Goal: Task Accomplishment & Management: Use online tool/utility

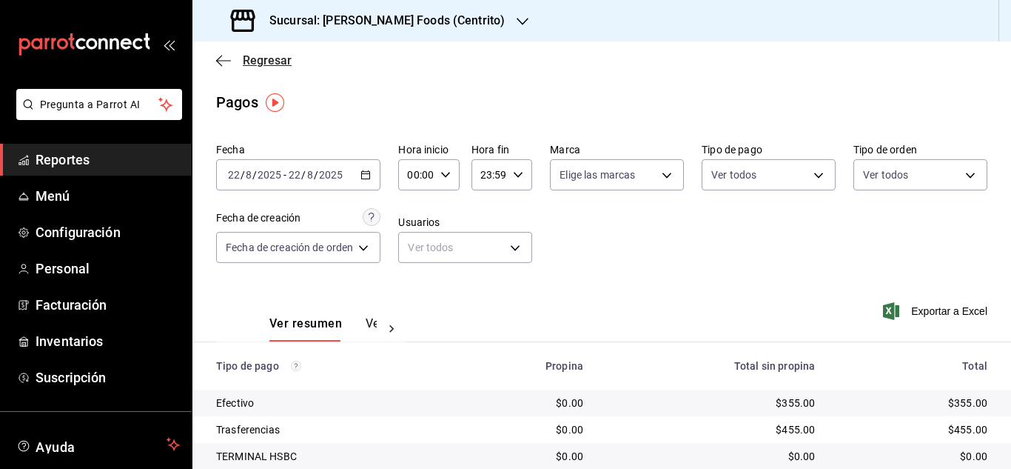
click at [224, 61] on icon "button" at bounding box center [223, 60] width 15 height 13
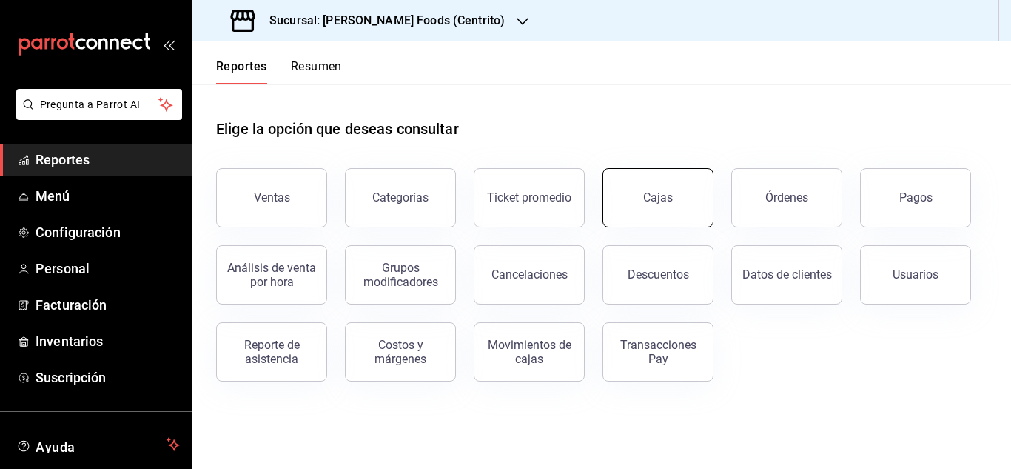
click at [694, 192] on button "Cajas" at bounding box center [658, 197] width 111 height 59
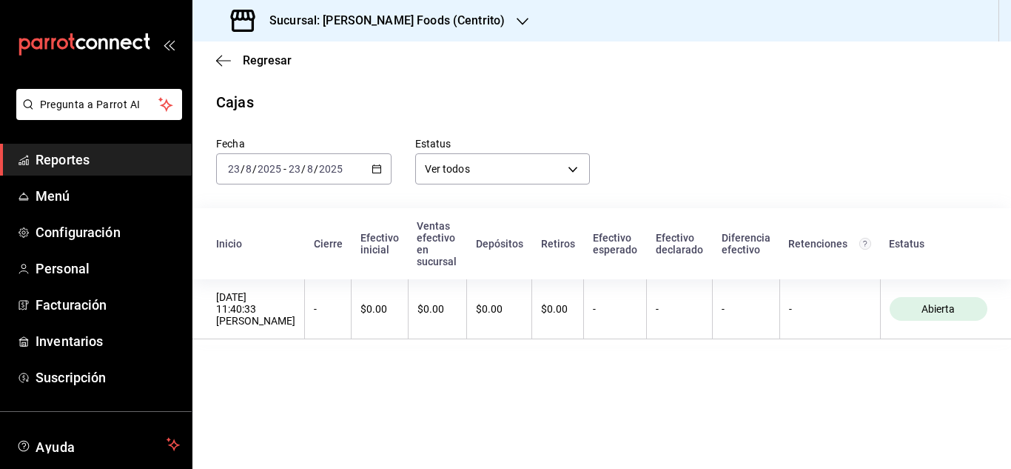
click at [373, 170] on icon "button" at bounding box center [377, 169] width 10 height 10
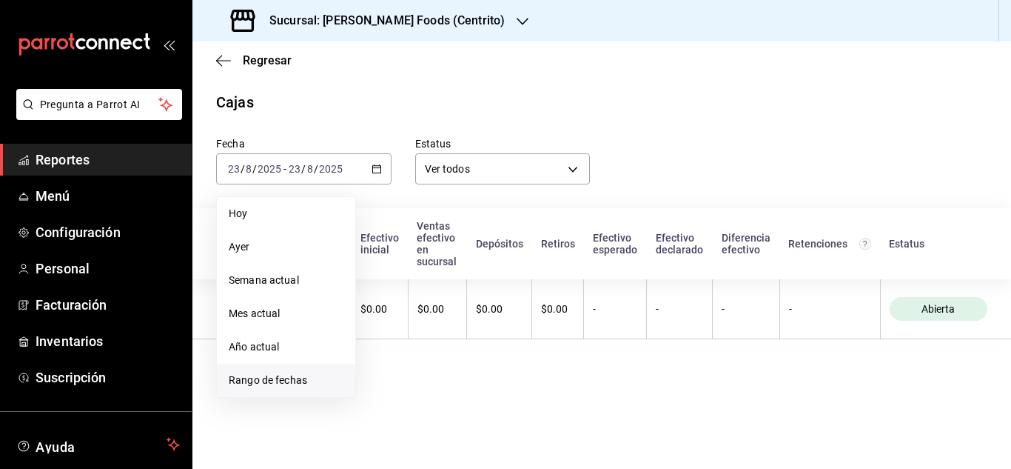
click at [262, 383] on span "Rango de fechas" at bounding box center [286, 380] width 115 height 16
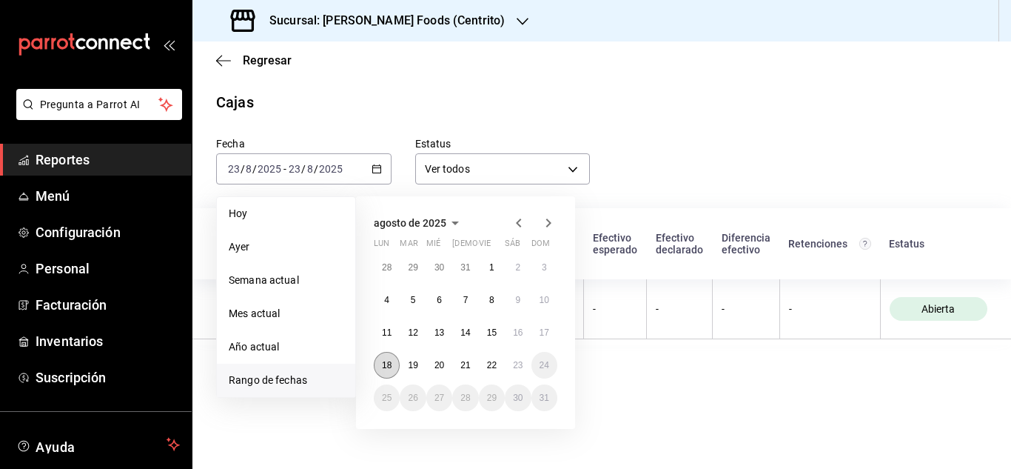
click at [392, 361] on button "18" at bounding box center [387, 365] width 26 height 27
click at [523, 363] on abbr "23" at bounding box center [518, 365] width 10 height 10
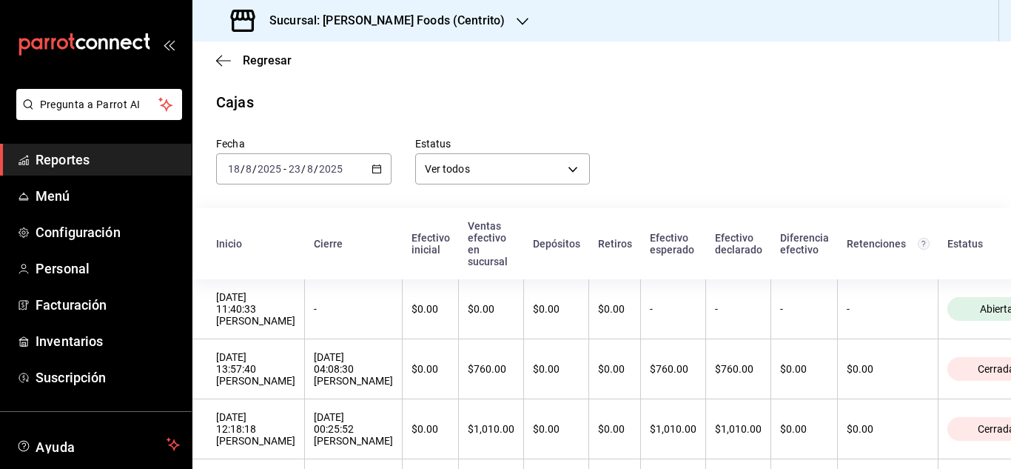
click at [654, 135] on div "Fecha [DATE] [DATE] - [DATE] [DATE] Estatus Ver todos ALL" at bounding box center [589, 148] width 795 height 71
click at [225, 58] on icon "button" at bounding box center [223, 60] width 15 height 13
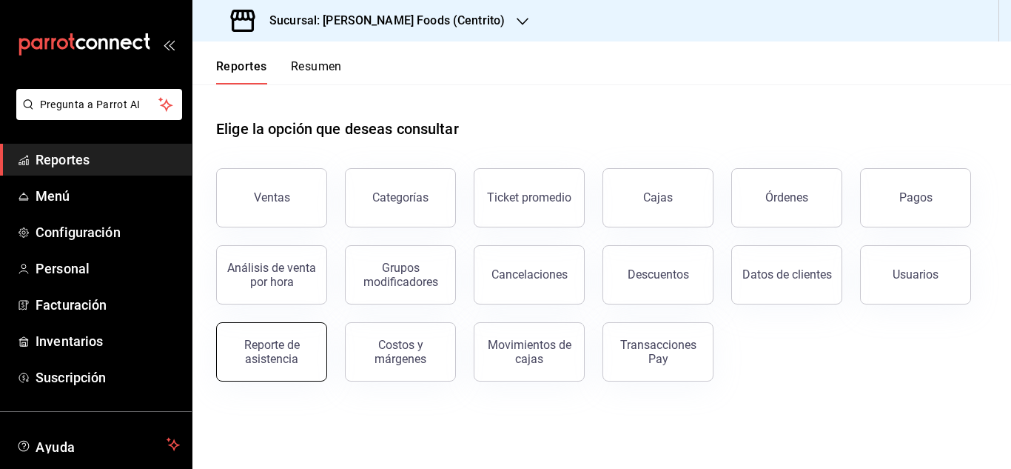
click at [263, 341] on div "Reporte de asistencia" at bounding box center [272, 352] width 92 height 28
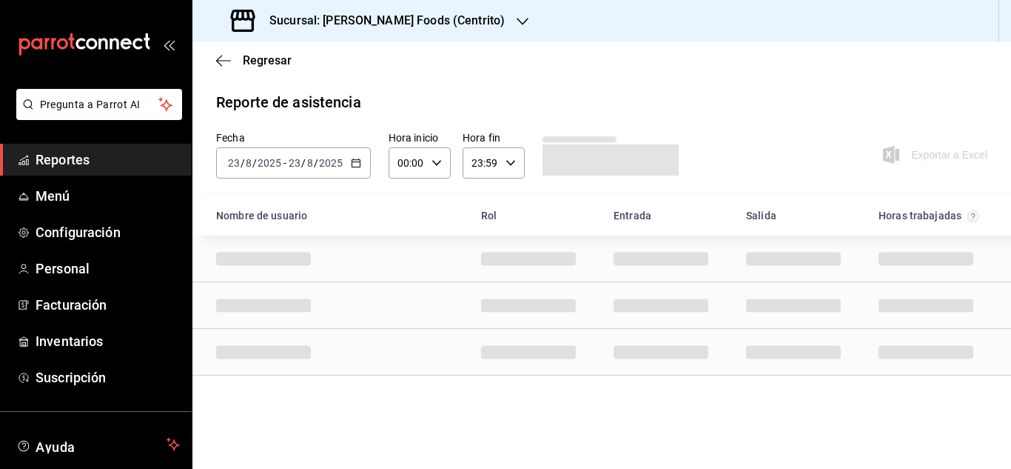
click at [358, 165] on icon "button" at bounding box center [356, 163] width 10 height 10
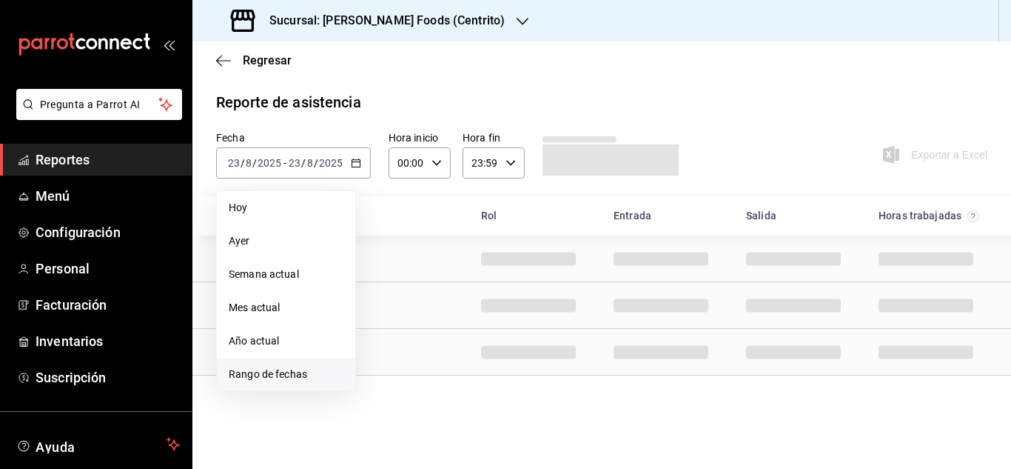
click at [297, 378] on span "Rango de fechas" at bounding box center [286, 374] width 115 height 16
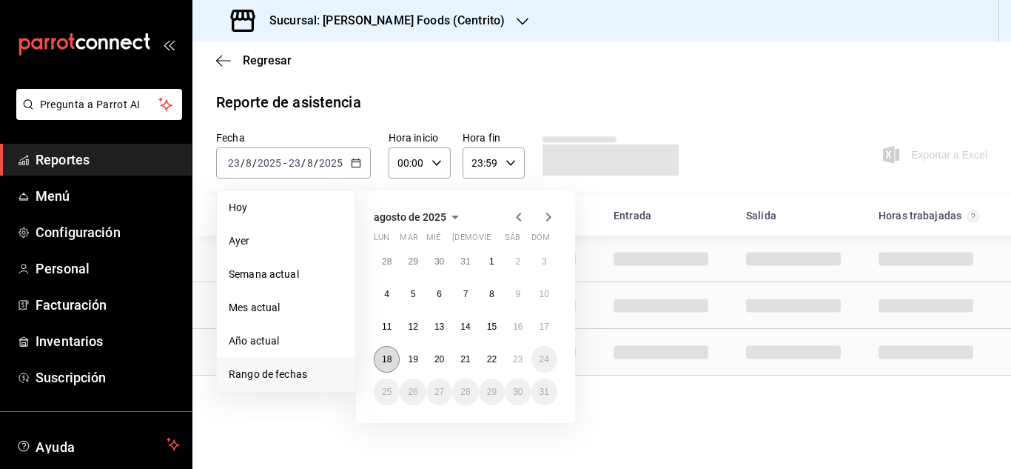
click at [383, 358] on abbr "18" at bounding box center [387, 359] width 10 height 10
click at [517, 354] on abbr "23" at bounding box center [518, 359] width 10 height 10
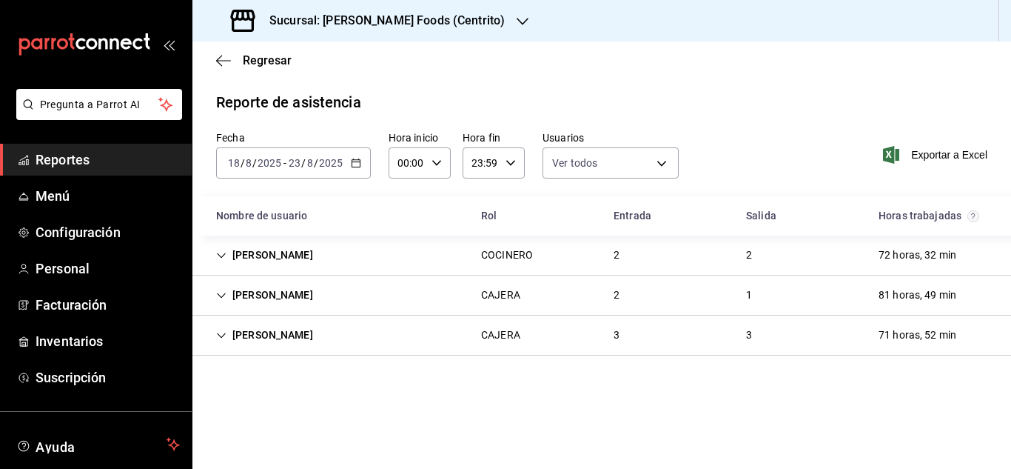
click at [358, 164] on icon "button" at bounding box center [356, 163] width 10 height 10
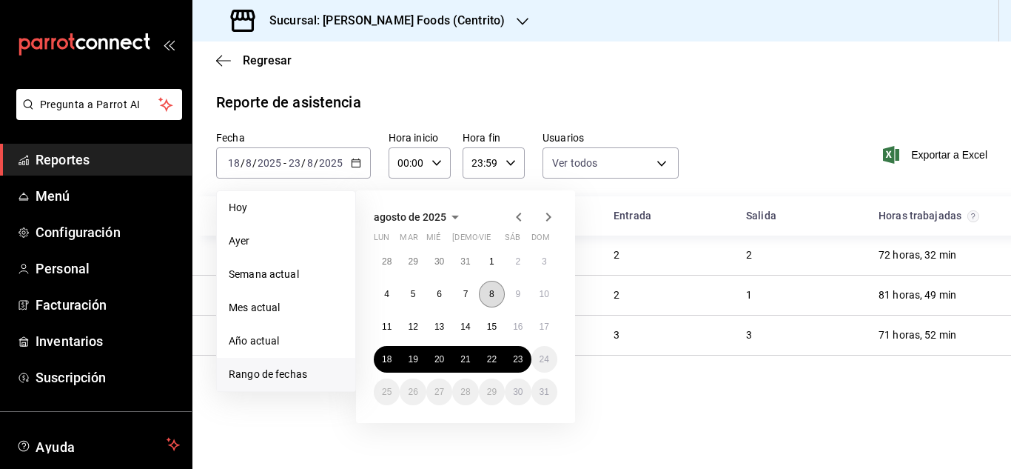
click at [493, 290] on abbr "8" at bounding box center [491, 294] width 5 height 10
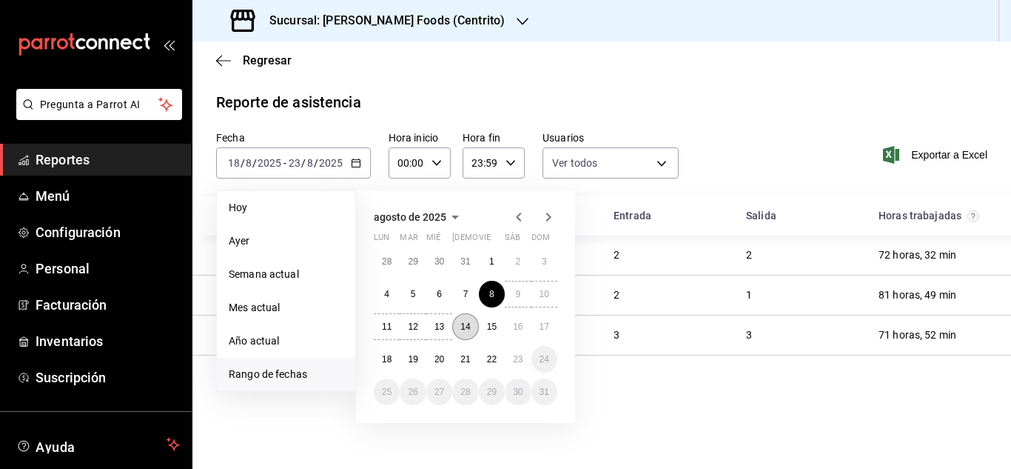
click at [466, 329] on abbr "14" at bounding box center [465, 326] width 10 height 10
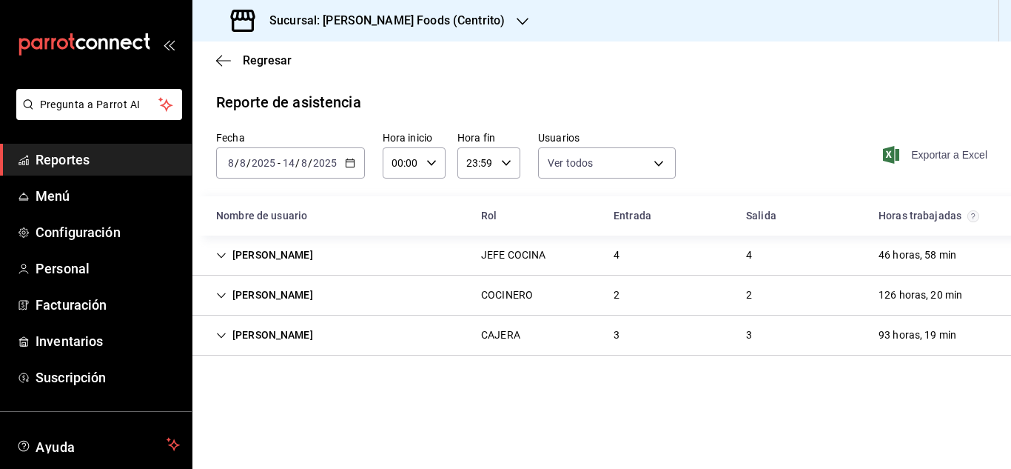
click at [918, 157] on span "Exportar a Excel" at bounding box center [936, 155] width 101 height 18
click at [348, 160] on \(Stroke\) "button" at bounding box center [350, 163] width 9 height 8
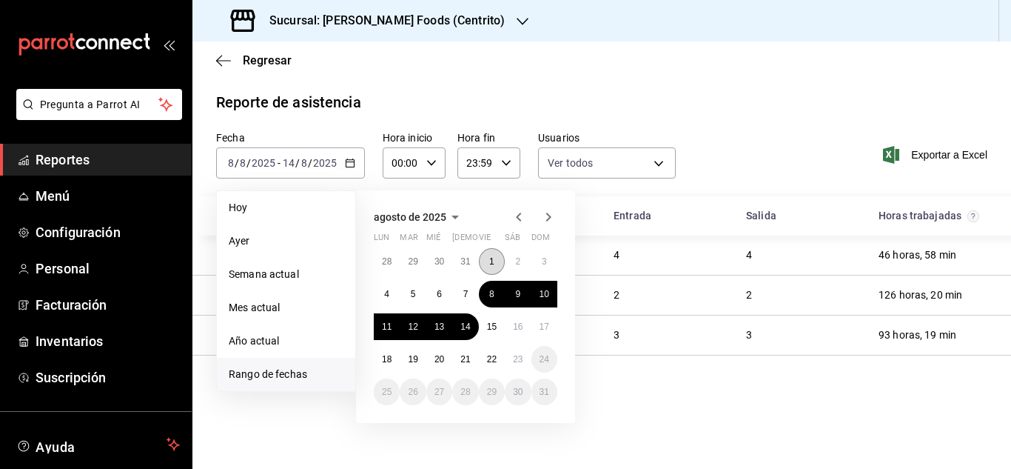
click at [493, 262] on abbr "1" at bounding box center [491, 261] width 5 height 10
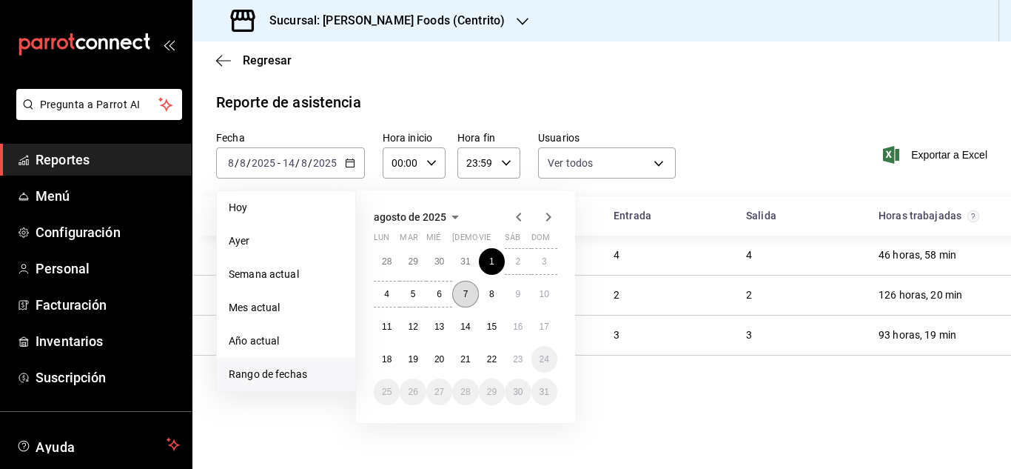
click at [469, 295] on button "7" at bounding box center [465, 294] width 26 height 27
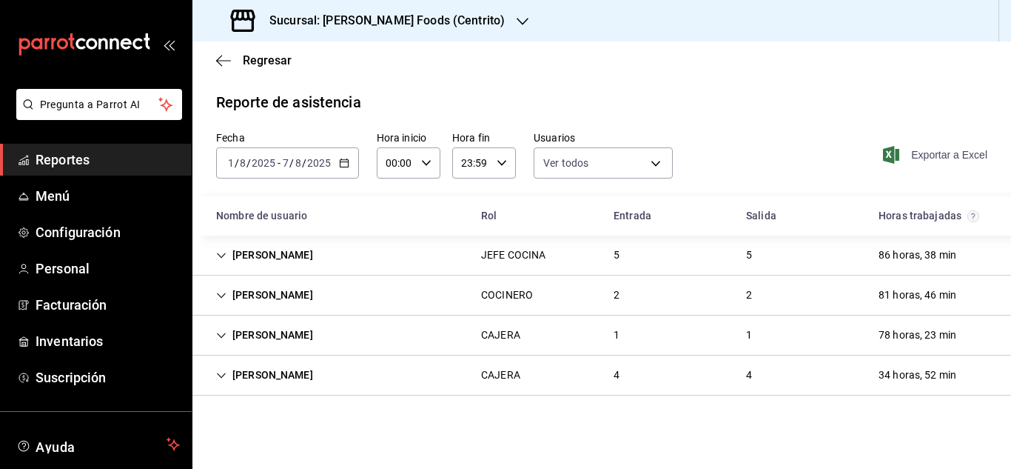
click at [935, 155] on span "Exportar a Excel" at bounding box center [936, 155] width 101 height 18
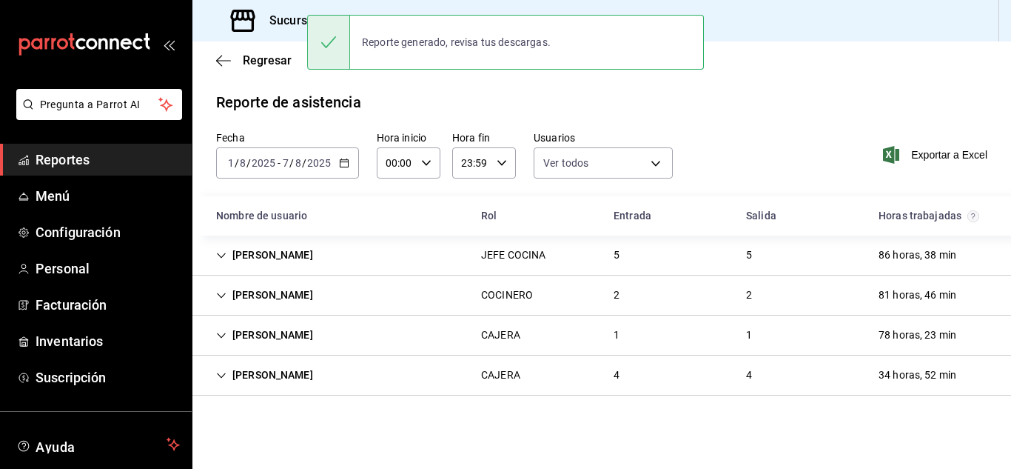
click at [342, 161] on icon "button" at bounding box center [344, 163] width 10 height 10
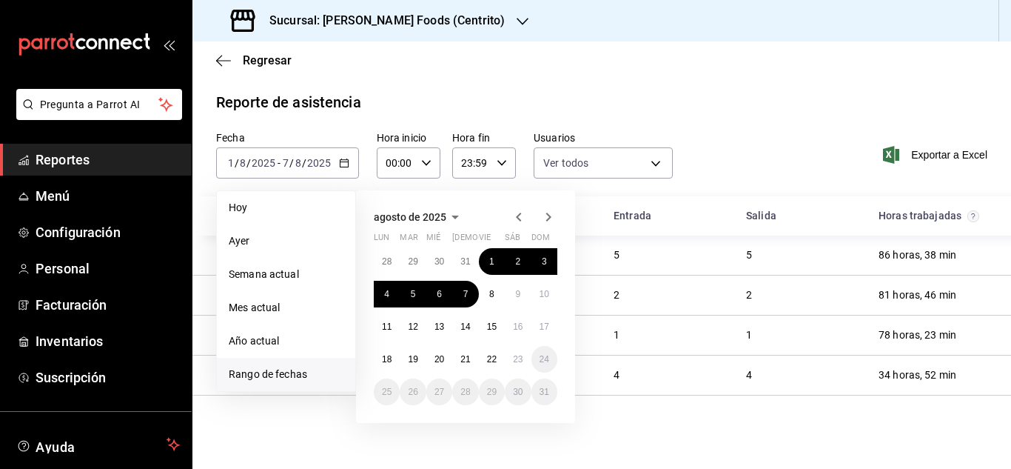
click at [520, 214] on icon "button" at bounding box center [518, 216] width 5 height 9
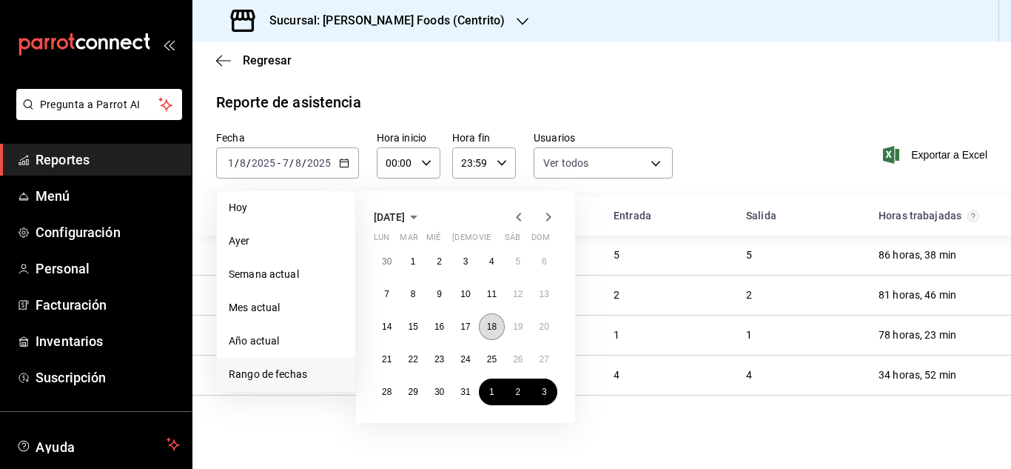
click at [491, 321] on abbr "18" at bounding box center [492, 326] width 10 height 10
click at [465, 357] on abbr "24" at bounding box center [465, 359] width 10 height 10
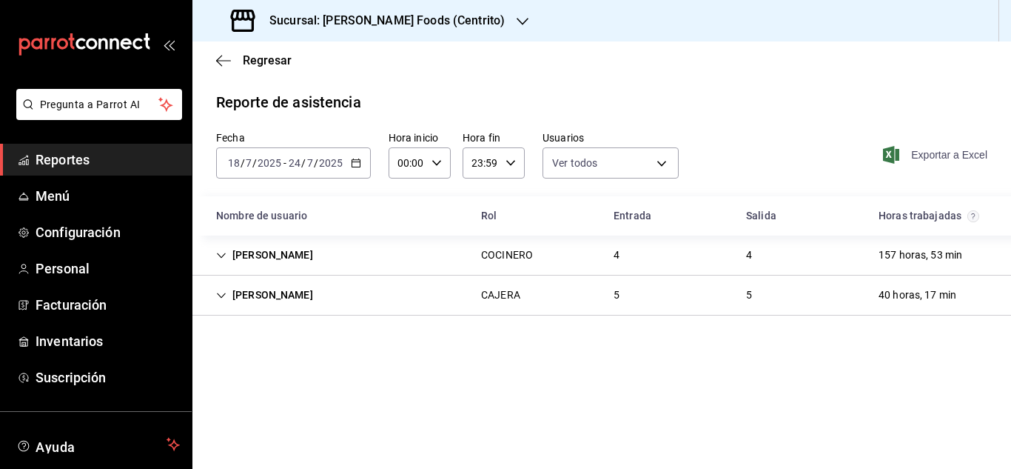
click at [940, 155] on span "Exportar a Excel" at bounding box center [936, 155] width 101 height 18
click at [359, 164] on \(Stroke\) "button" at bounding box center [356, 163] width 9 height 8
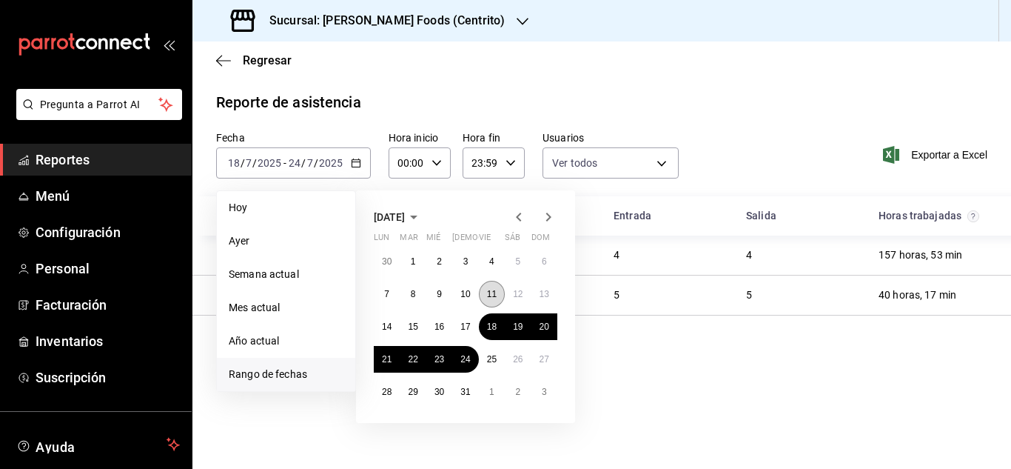
click at [492, 296] on abbr "11" at bounding box center [492, 294] width 10 height 10
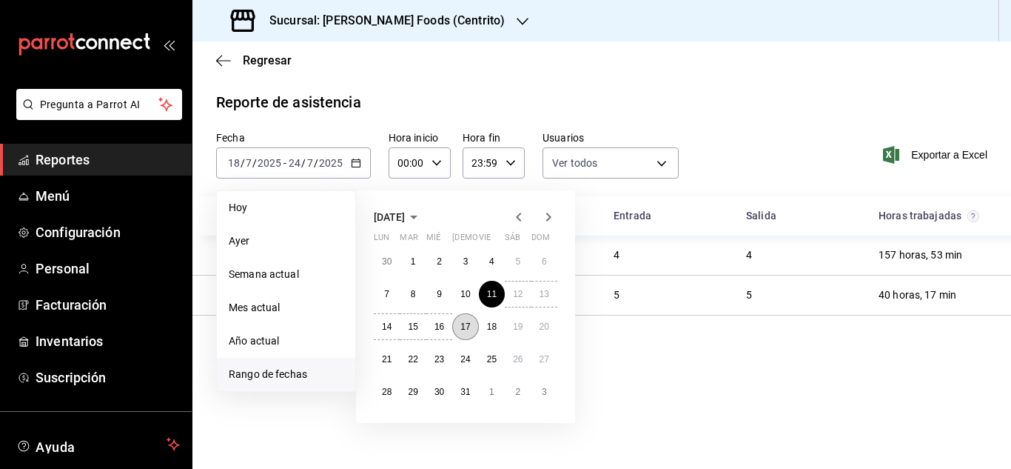
click at [468, 320] on button "17" at bounding box center [465, 326] width 26 height 27
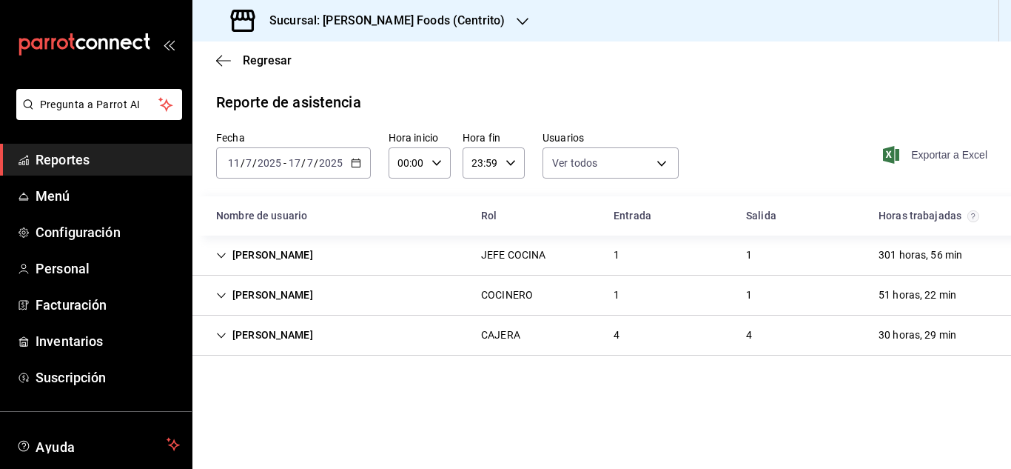
click at [929, 158] on span "Exportar a Excel" at bounding box center [936, 155] width 101 height 18
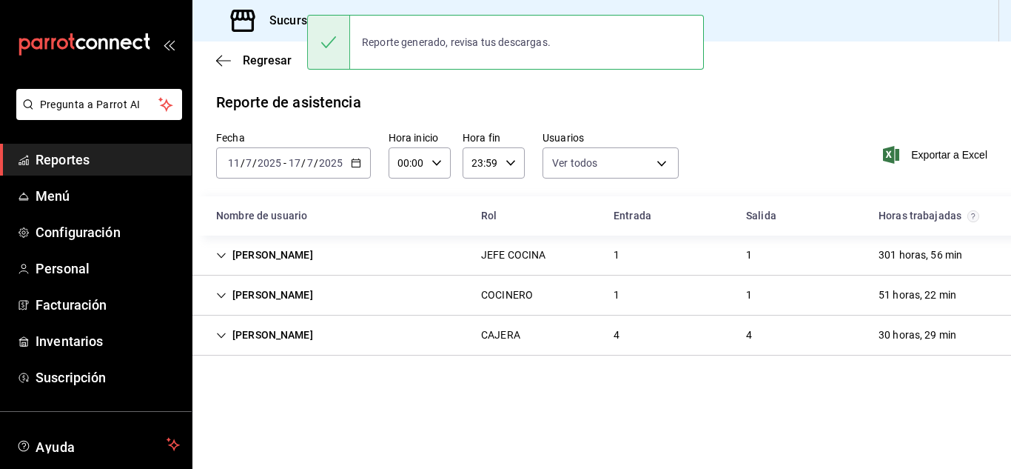
click at [356, 169] on div "[DATE] [DATE] - [DATE] [DATE]" at bounding box center [293, 162] width 155 height 31
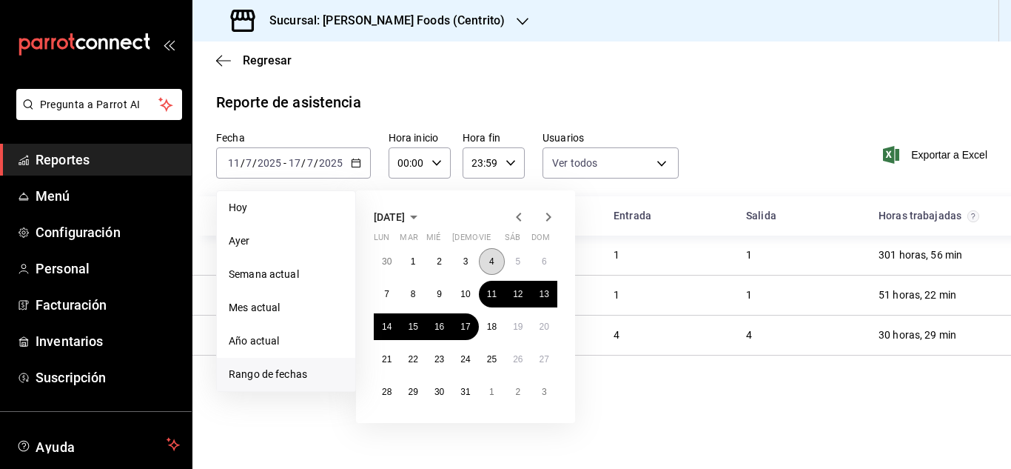
click at [495, 258] on button "4" at bounding box center [492, 261] width 26 height 27
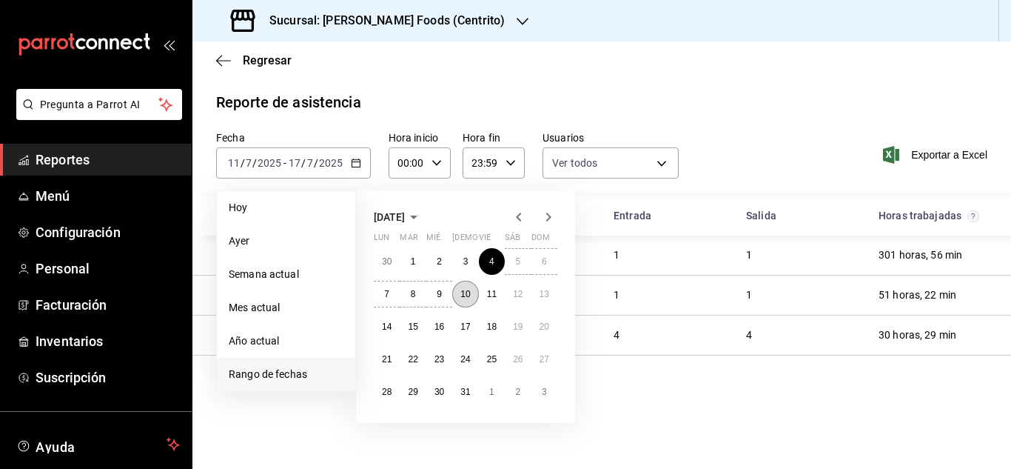
click at [458, 295] on button "10" at bounding box center [465, 294] width 26 height 27
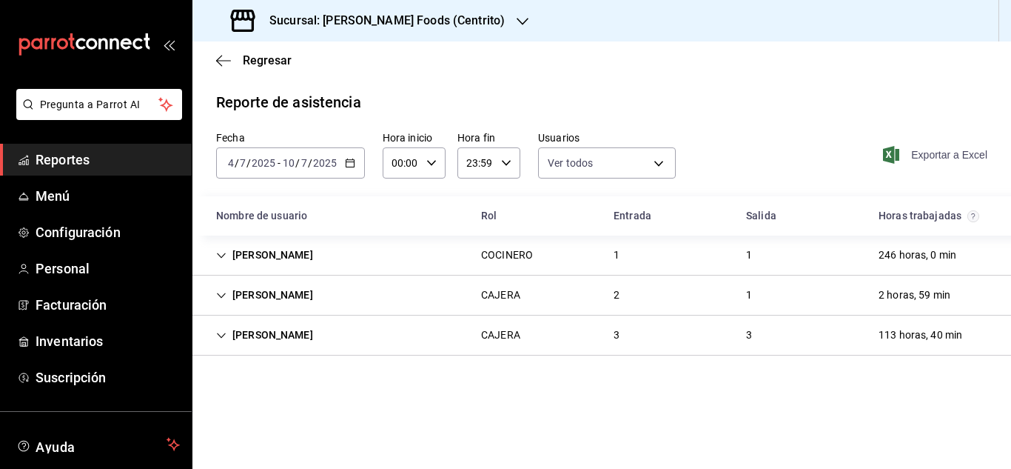
click at [934, 158] on span "Exportar a Excel" at bounding box center [936, 155] width 101 height 18
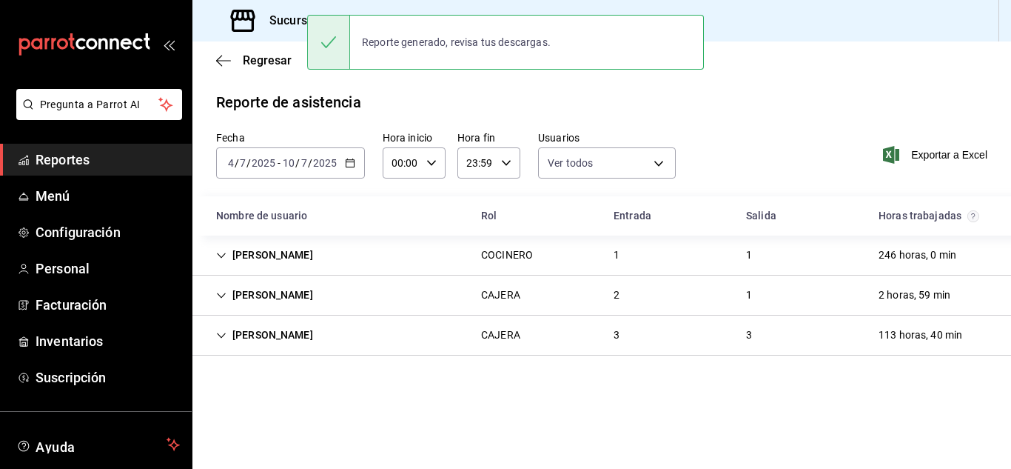
click at [352, 164] on icon "button" at bounding box center [350, 163] width 10 height 10
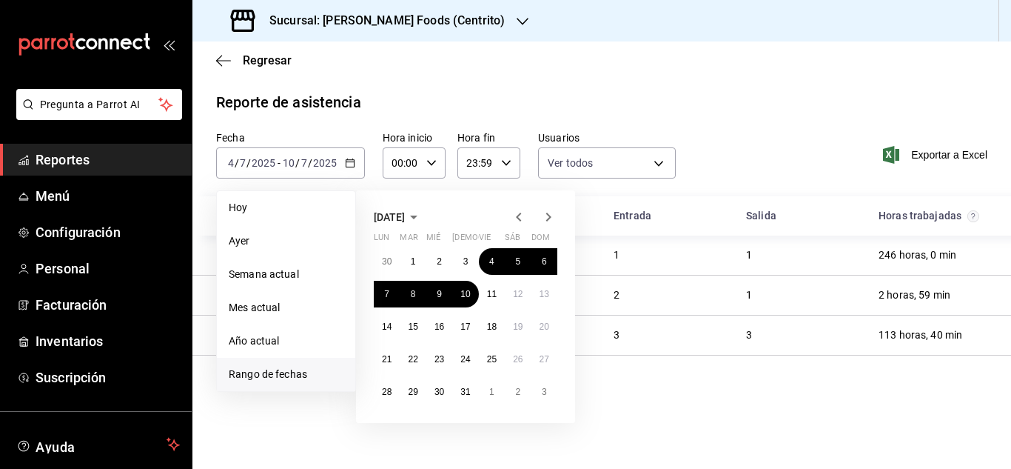
click at [519, 207] on div "[DATE] lun mar mié jue vie sáb dom 30 1 2 3 4 5 6 7 8 9 10 11 12 13 14 15 16 17…" at bounding box center [465, 306] width 219 height 232
click at [515, 214] on icon "button" at bounding box center [519, 217] width 18 height 18
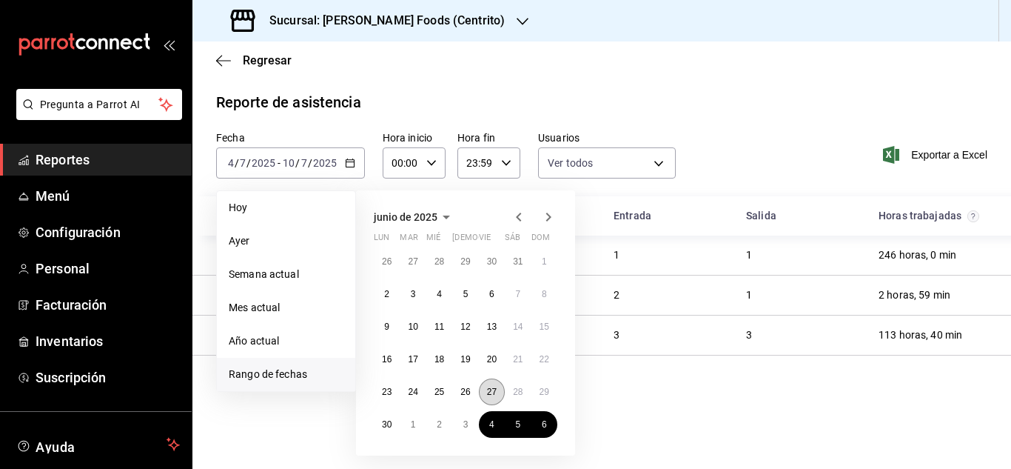
click at [486, 400] on button "27" at bounding box center [492, 391] width 26 height 27
click at [464, 429] on abbr "3" at bounding box center [465, 424] width 5 height 10
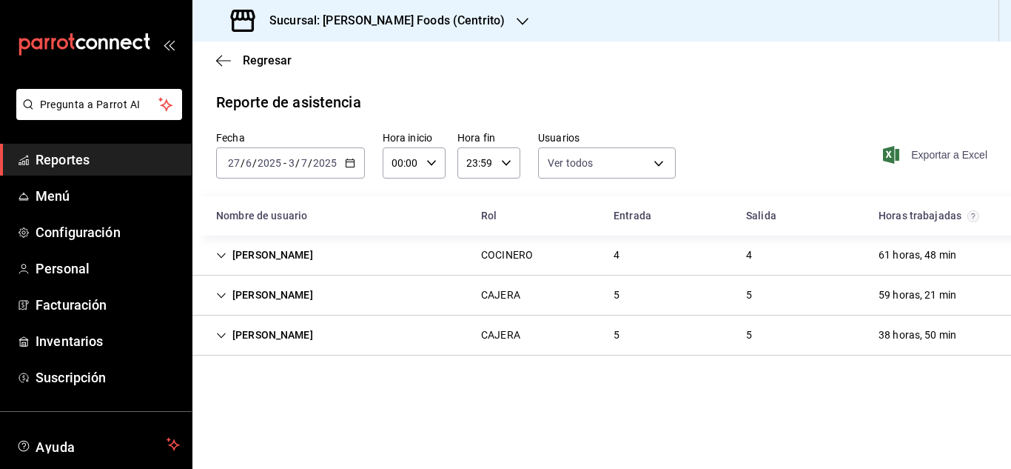
click at [934, 160] on span "Exportar a Excel" at bounding box center [936, 155] width 101 height 18
